Goal: Navigation & Orientation: Find specific page/section

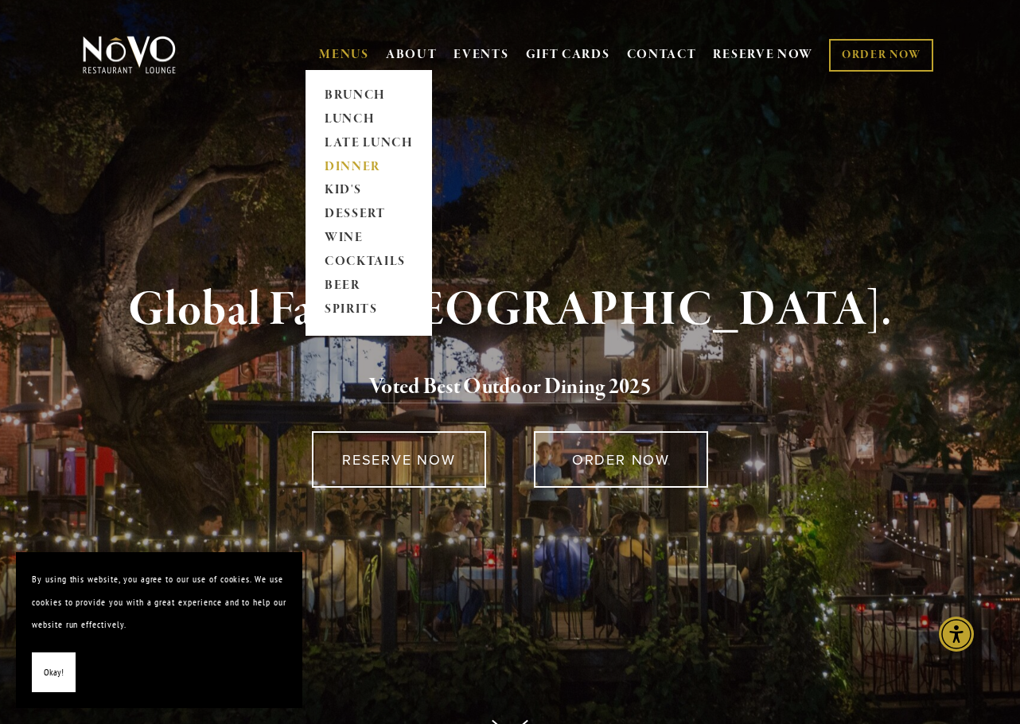
click at [336, 164] on link "DINNER" at bounding box center [368, 167] width 99 height 24
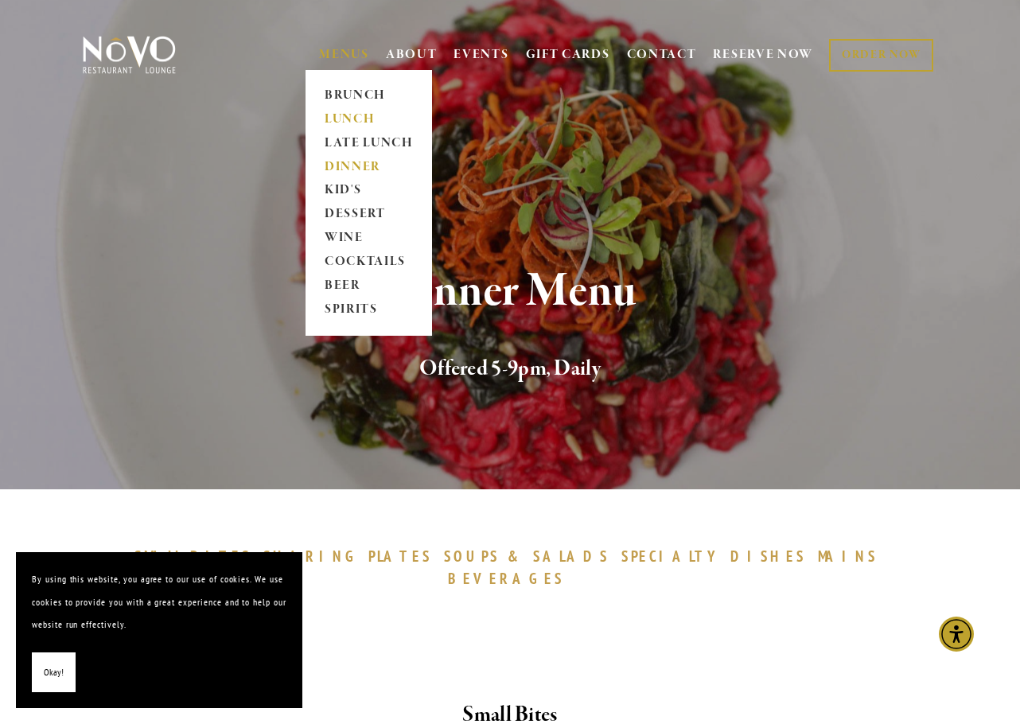
click at [344, 114] on link "LUNCH" at bounding box center [368, 119] width 99 height 24
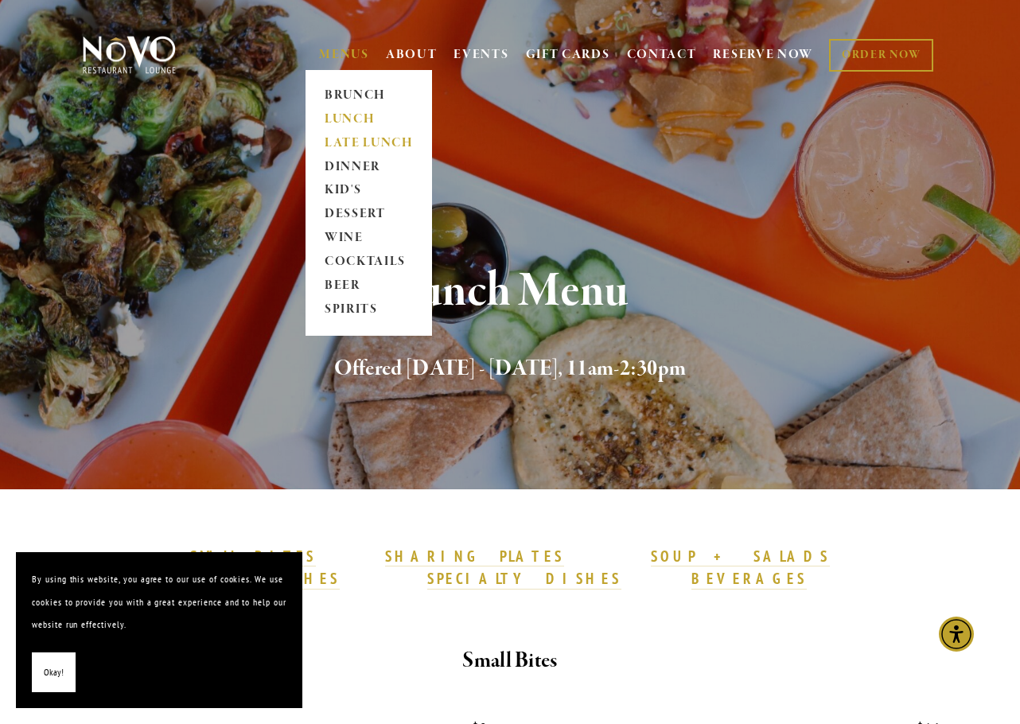
click at [348, 146] on link "LATE LUNCH" at bounding box center [368, 143] width 99 height 24
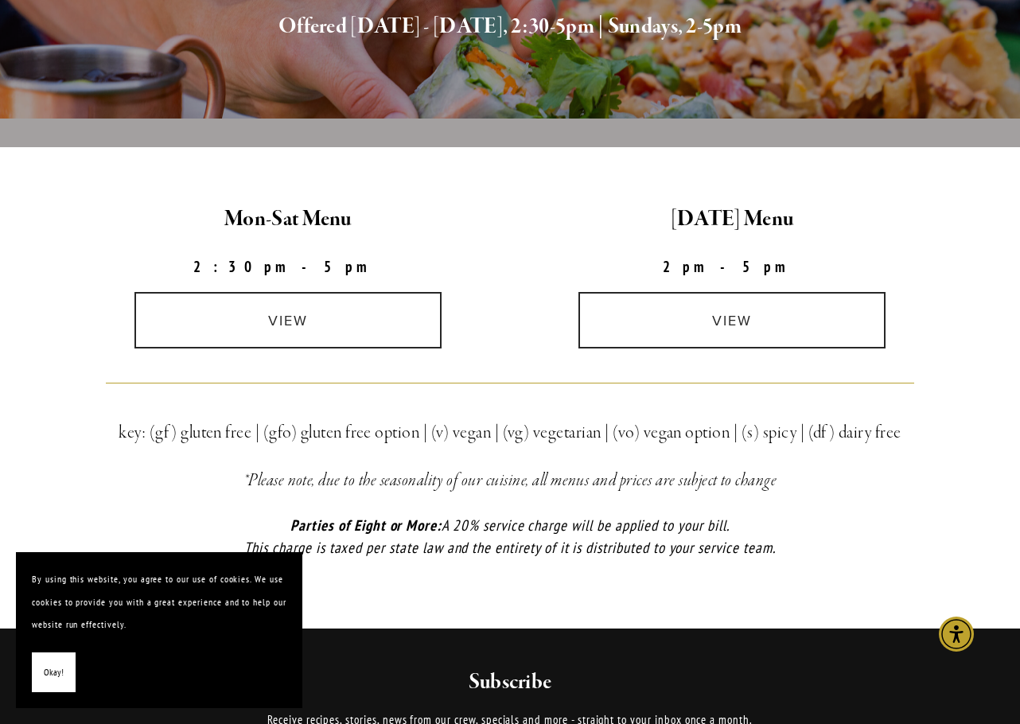
scroll to position [398, 0]
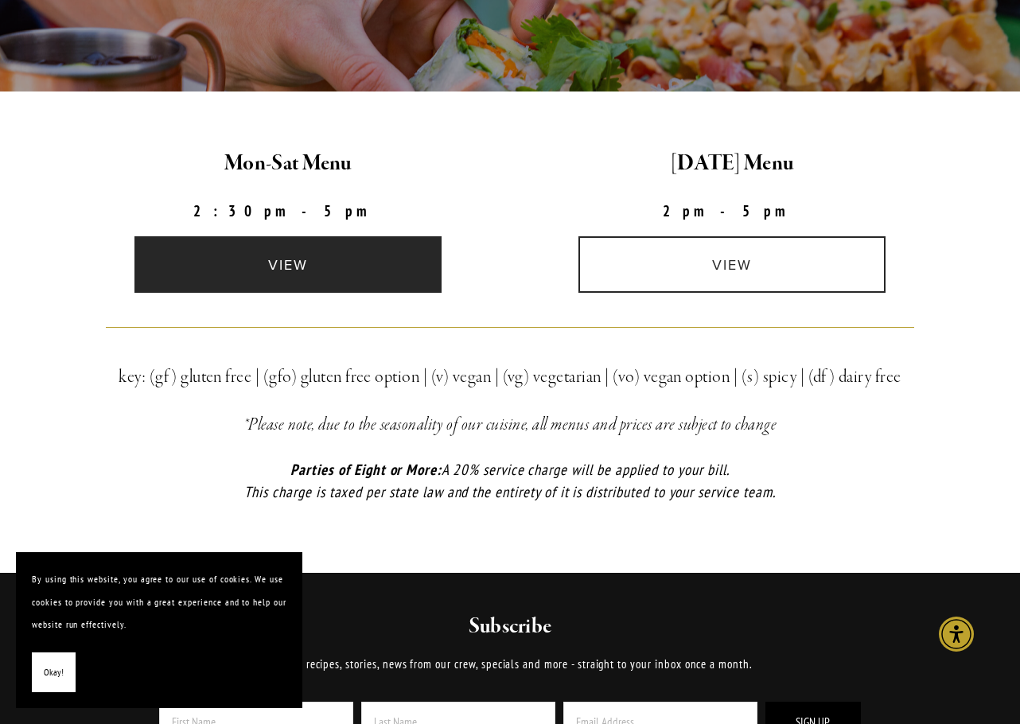
click at [289, 258] on link "view" at bounding box center [287, 264] width 307 height 56
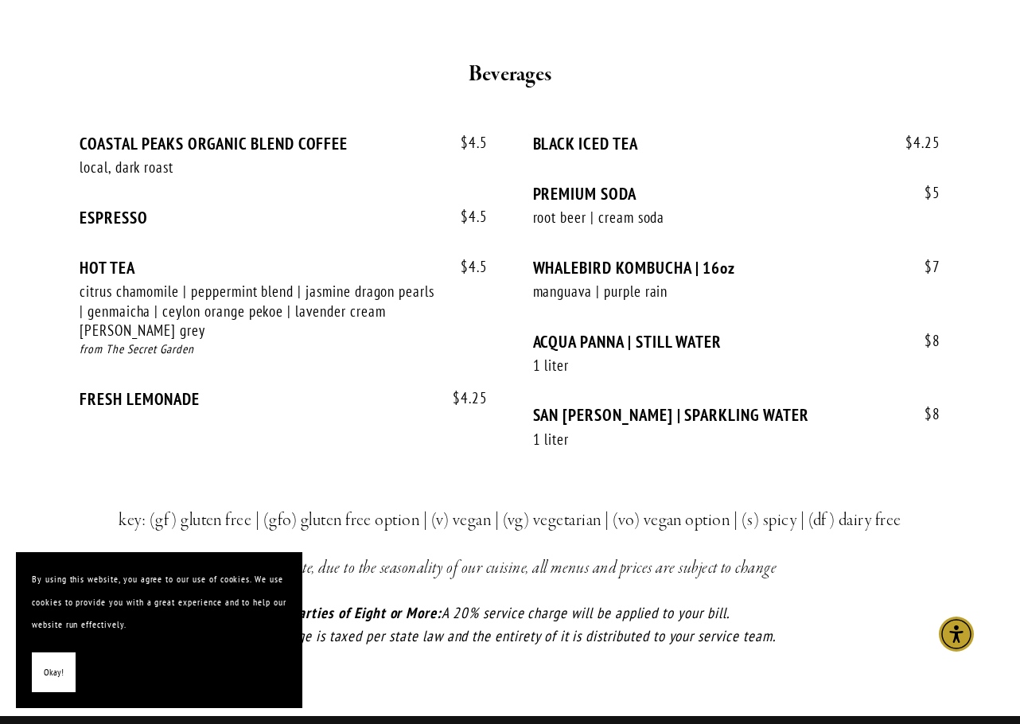
scroll to position [2386, 0]
